Goal: Use online tool/utility: Utilize a website feature to perform a specific function

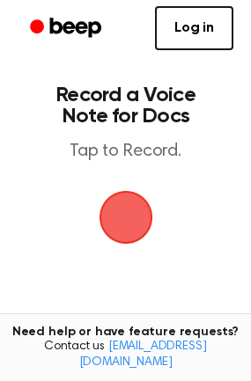
click at [135, 195] on span "button" at bounding box center [125, 217] width 49 height 49
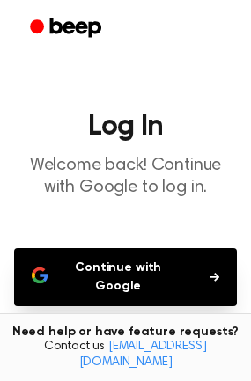
click at [179, 262] on button "Continue with Google" at bounding box center [125, 277] width 223 height 58
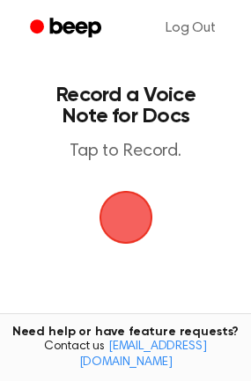
click at [116, 225] on span "button" at bounding box center [125, 217] width 49 height 49
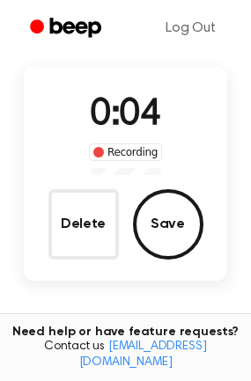
scroll to position [107, 0]
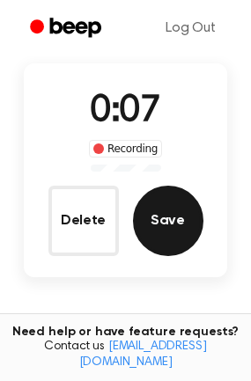
click at [166, 235] on button "Save" at bounding box center [168, 221] width 70 height 70
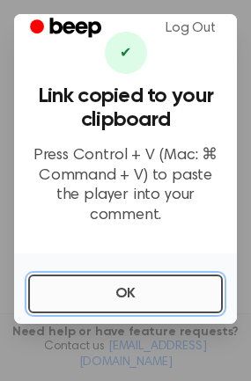
click at [176, 285] on button "OK" at bounding box center [125, 294] width 195 height 39
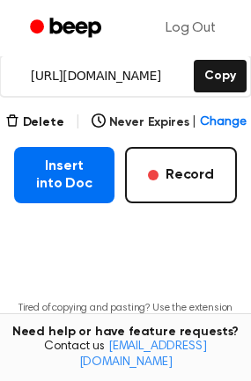
scroll to position [280, 0]
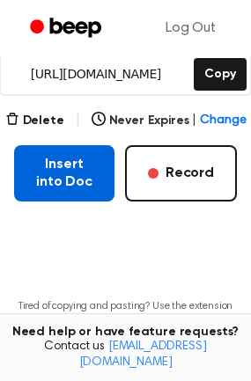
click at [69, 156] on button "Insert into Doc" at bounding box center [64, 173] width 100 height 56
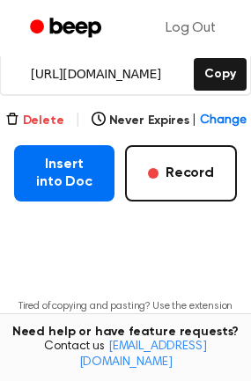
click at [55, 115] on button "Delete" at bounding box center [34, 121] width 59 height 18
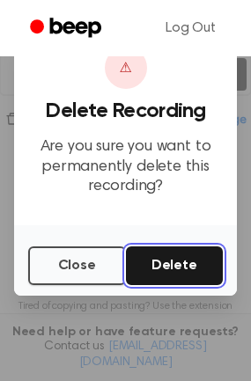
click at [173, 263] on button "Delete" at bounding box center [175, 266] width 98 height 39
